Goal: Transaction & Acquisition: Purchase product/service

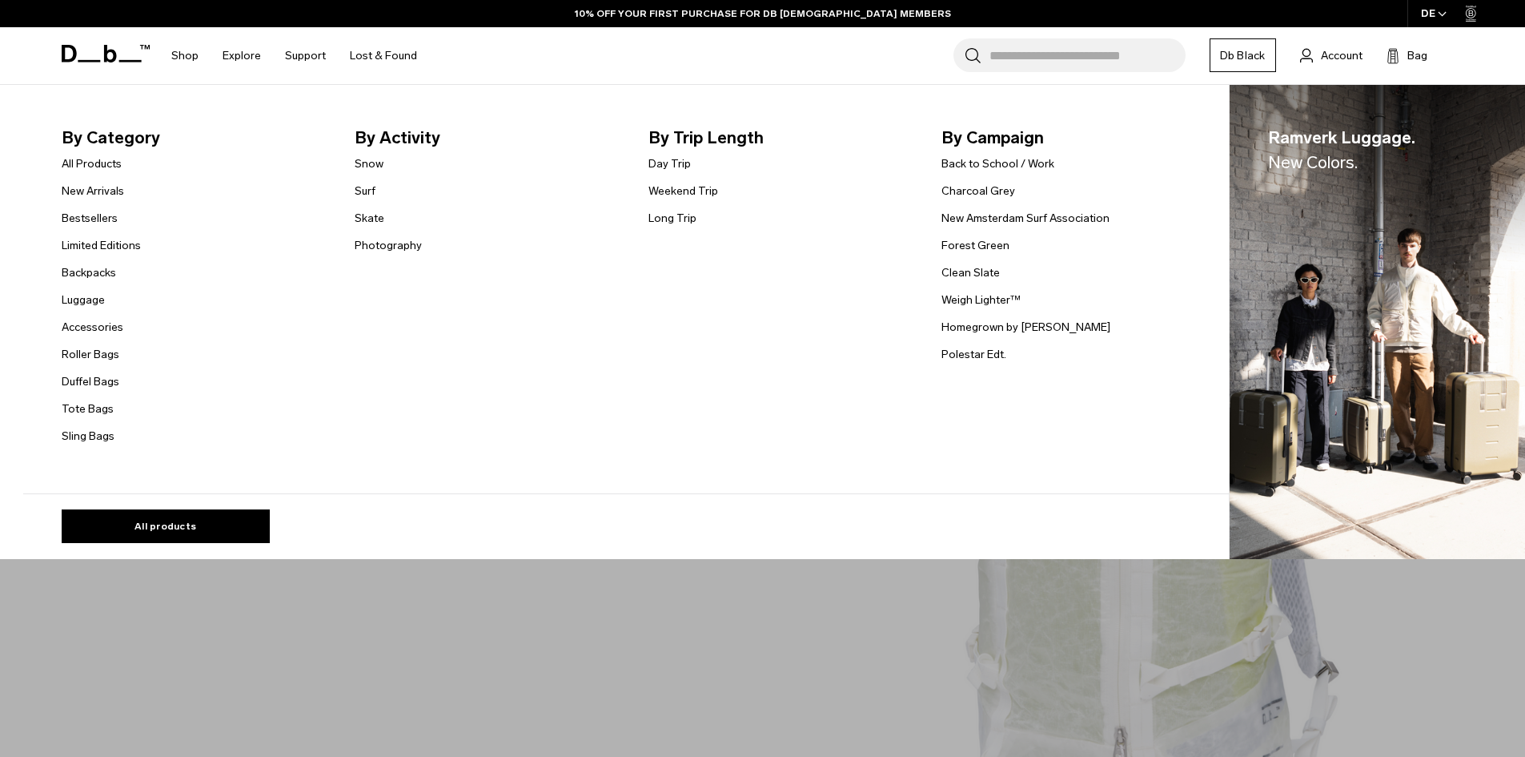
click at [190, 54] on link "Shop" at bounding box center [184, 55] width 27 height 57
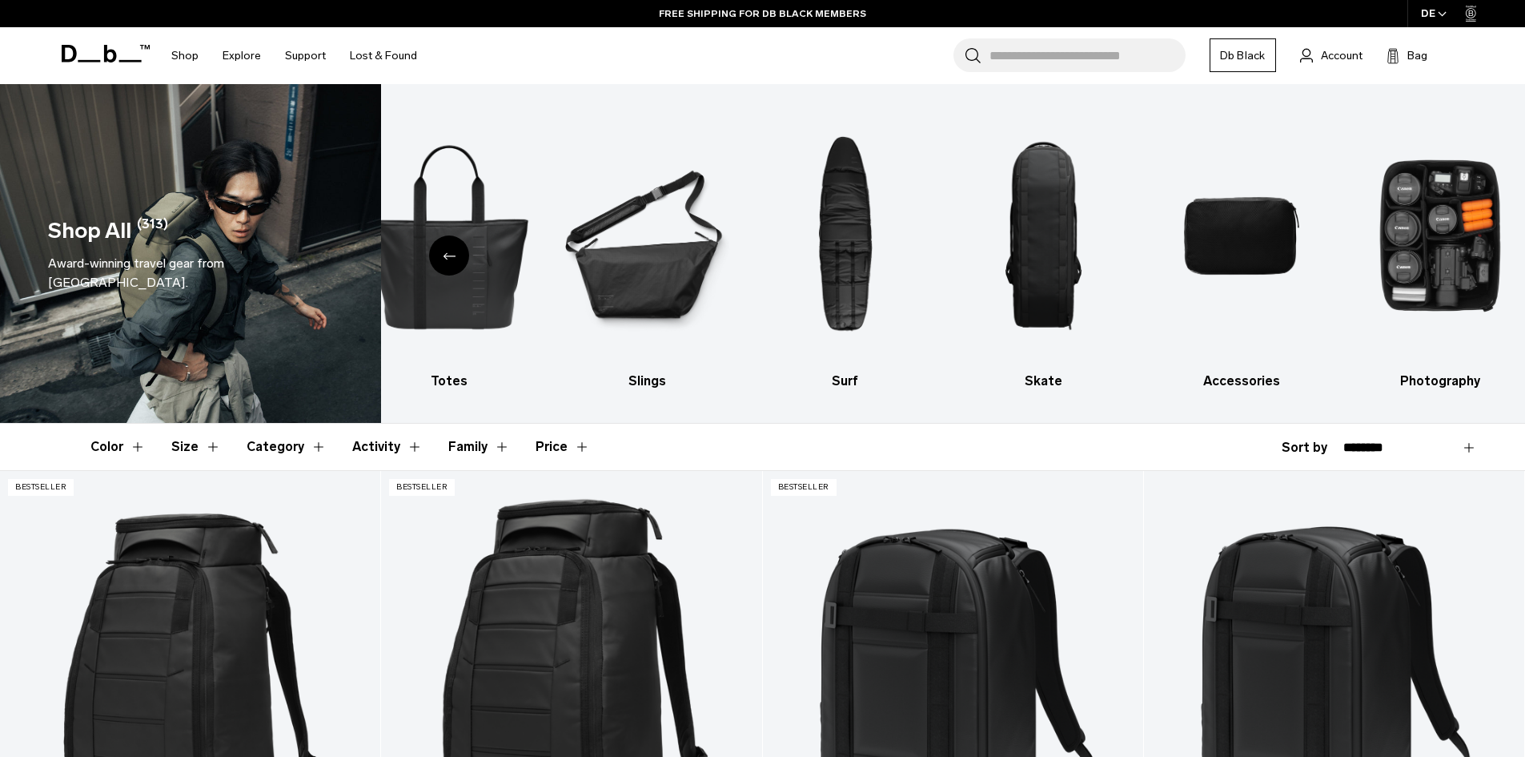
click at [1250, 234] on img "9 / 10" at bounding box center [1242, 235] width 171 height 255
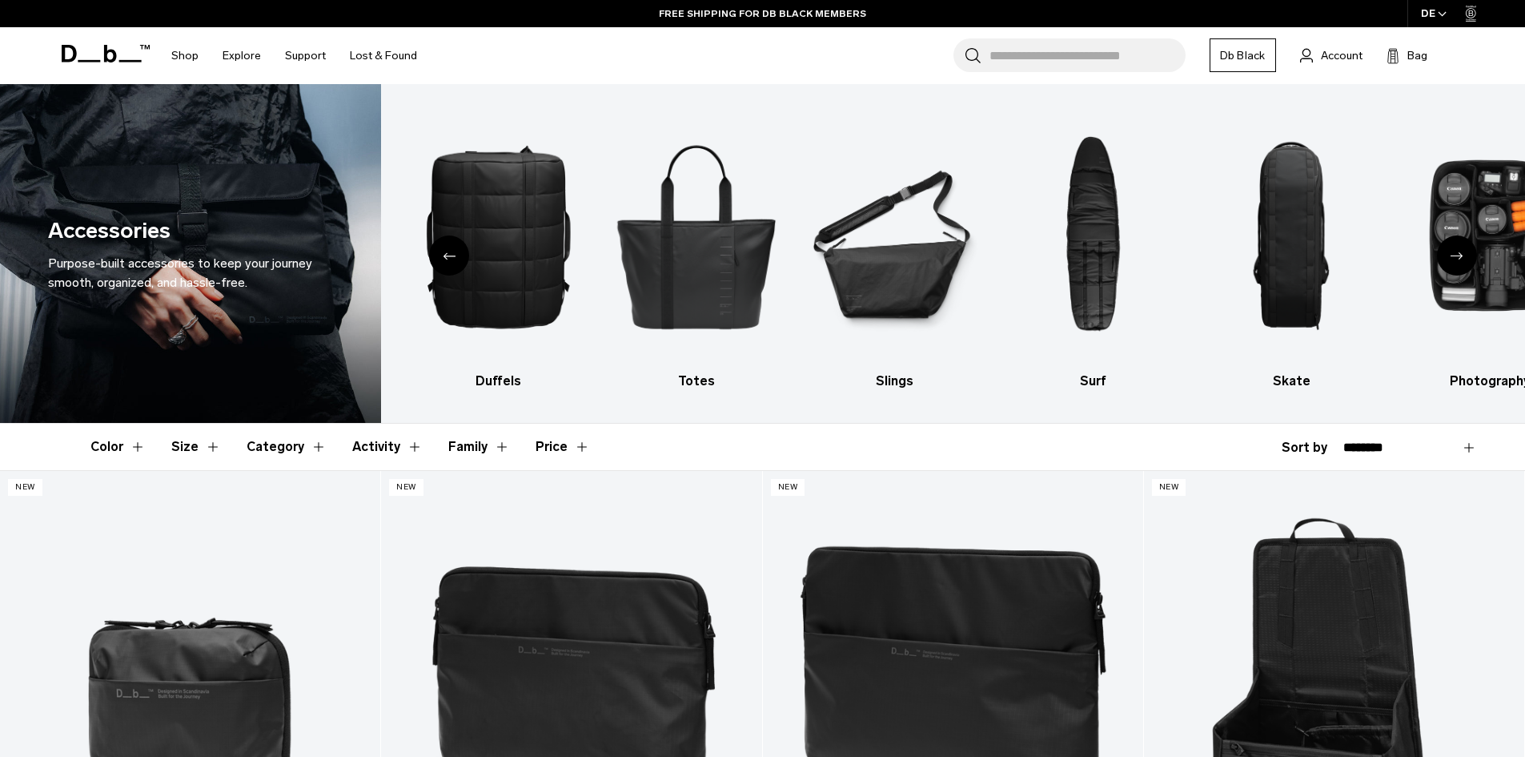
click at [945, 268] on img "7 / 10" at bounding box center [894, 235] width 171 height 255
